Goal: Book appointment/travel/reservation

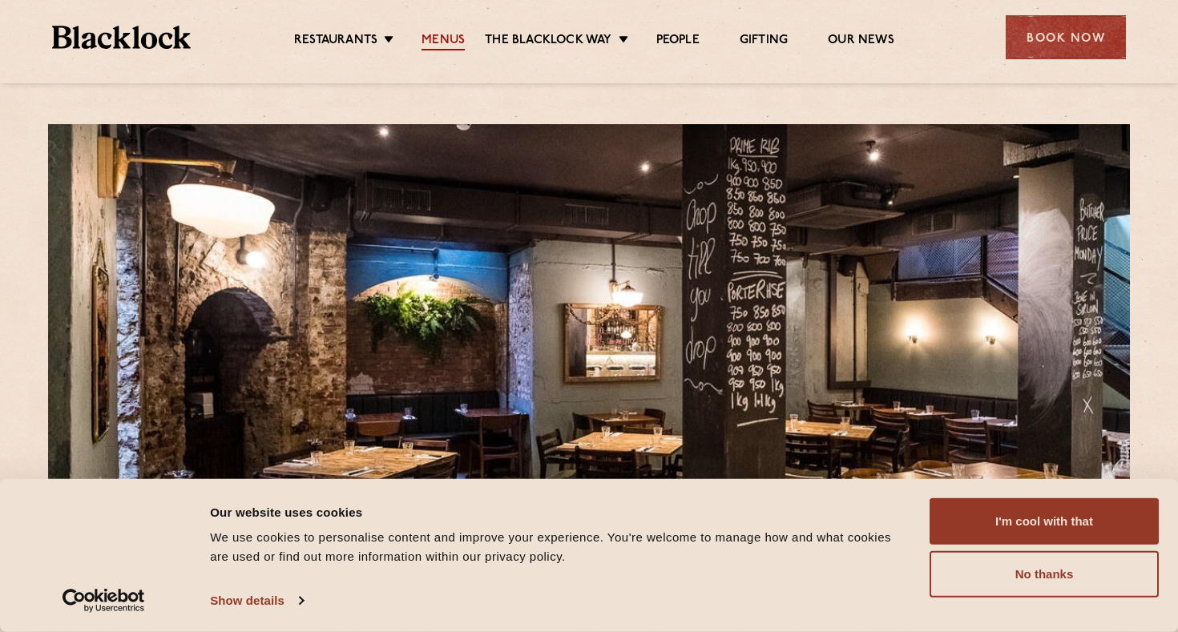
click at [445, 41] on link "Menus" at bounding box center [443, 42] width 43 height 18
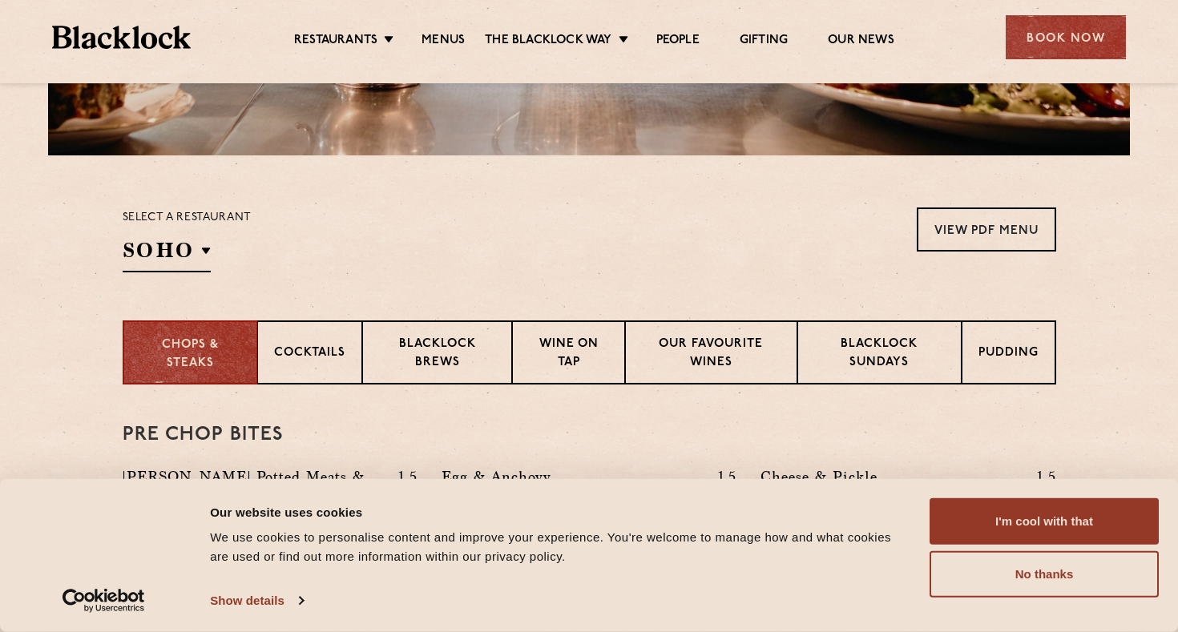
scroll to position [422, 0]
click at [863, 366] on p "Blacklock Sundays" at bounding box center [879, 354] width 130 height 38
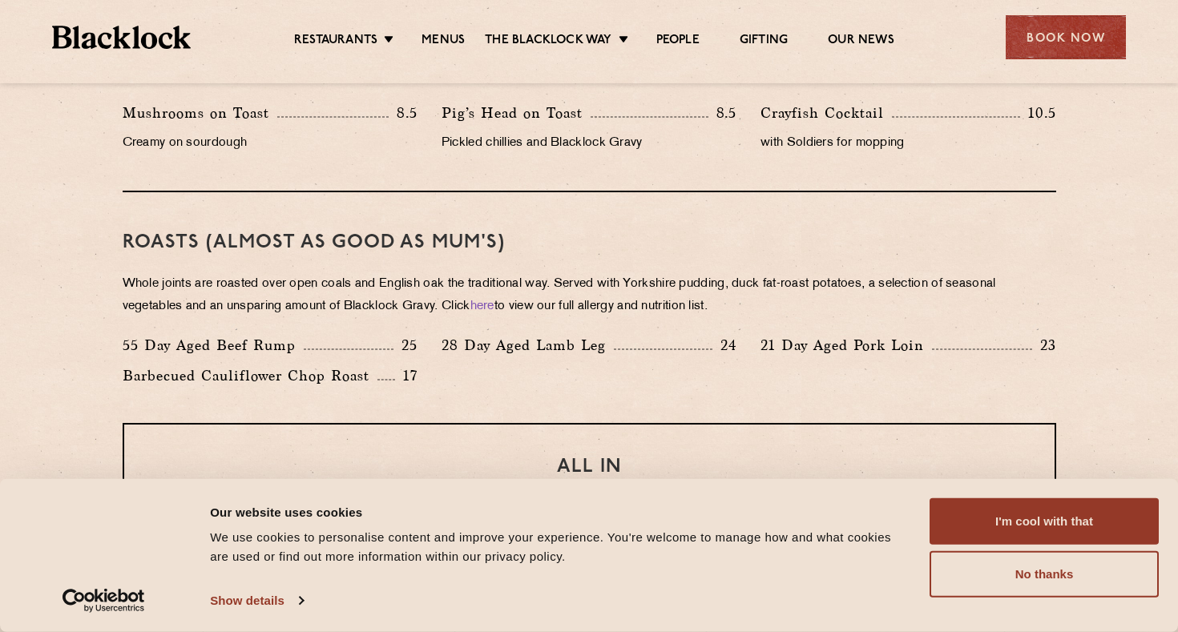
scroll to position [1036, 0]
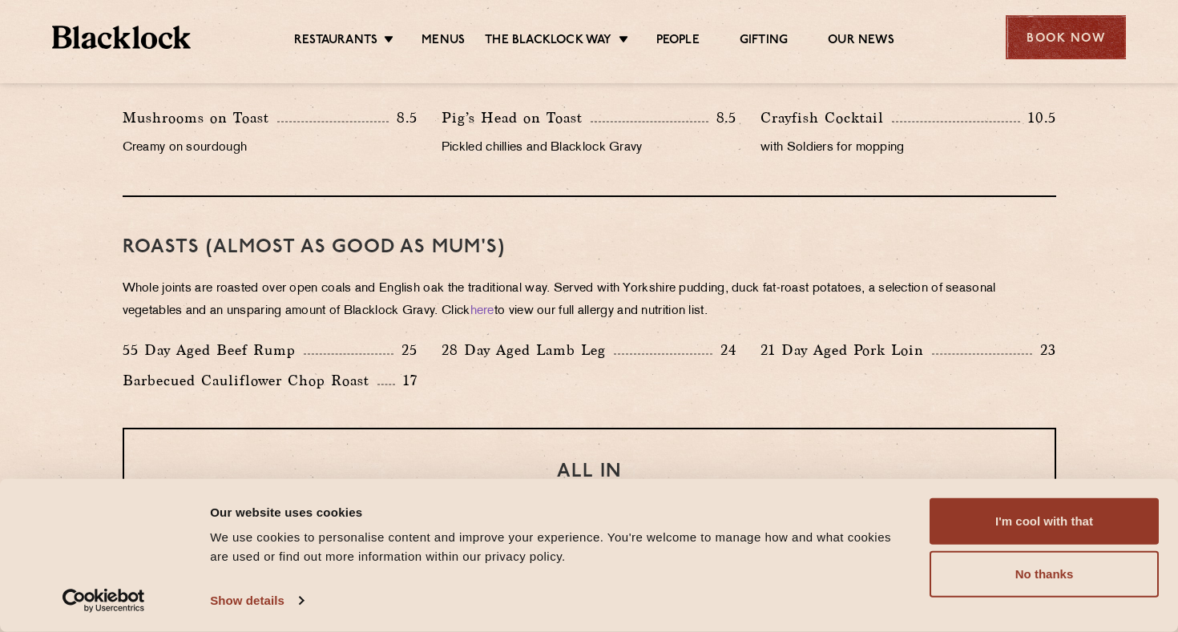
click at [1048, 34] on div "Book Now" at bounding box center [1066, 37] width 120 height 44
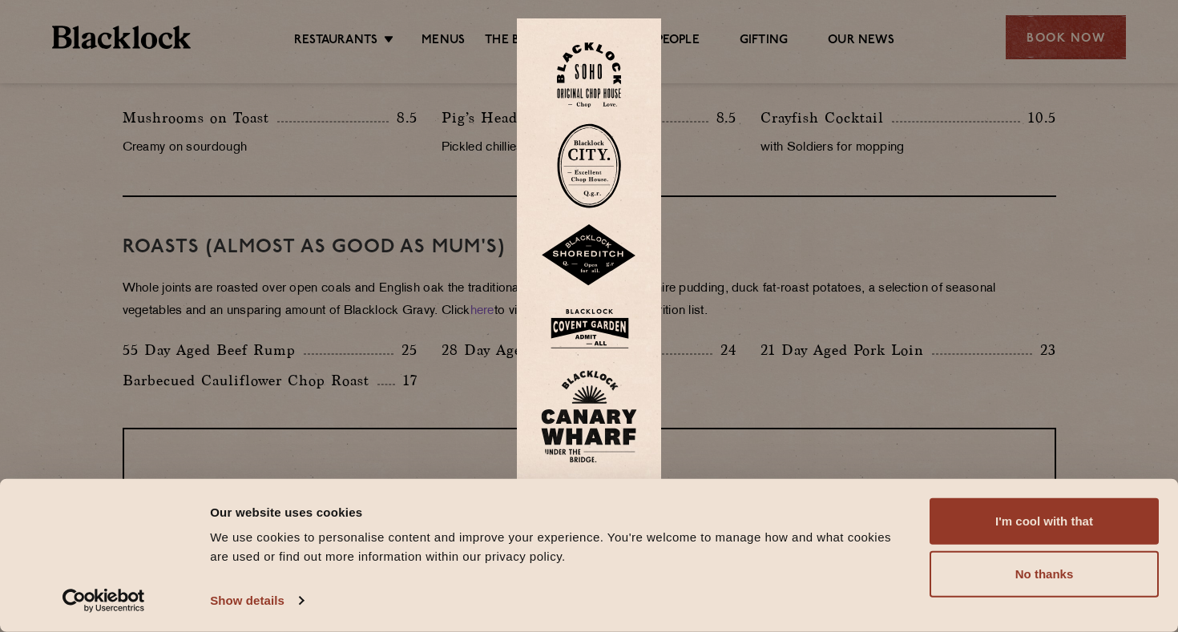
click at [583, 172] on img at bounding box center [589, 165] width 64 height 85
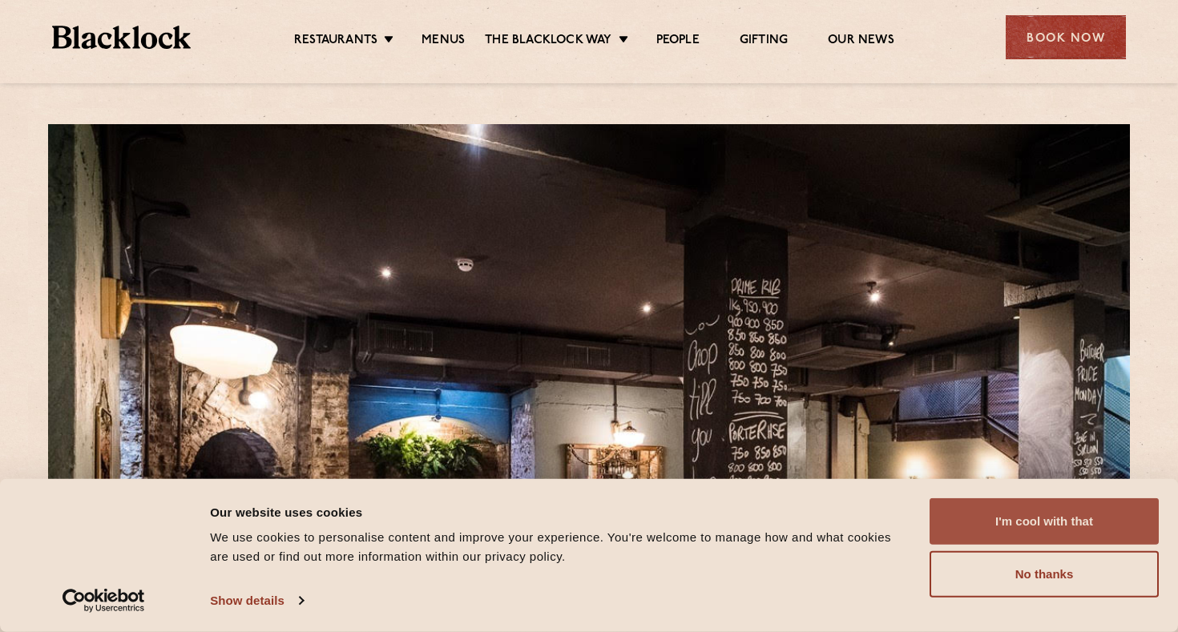
click at [1050, 522] on button "I'm cool with that" at bounding box center [1044, 522] width 229 height 46
